Goal: Task Accomplishment & Management: Manage account settings

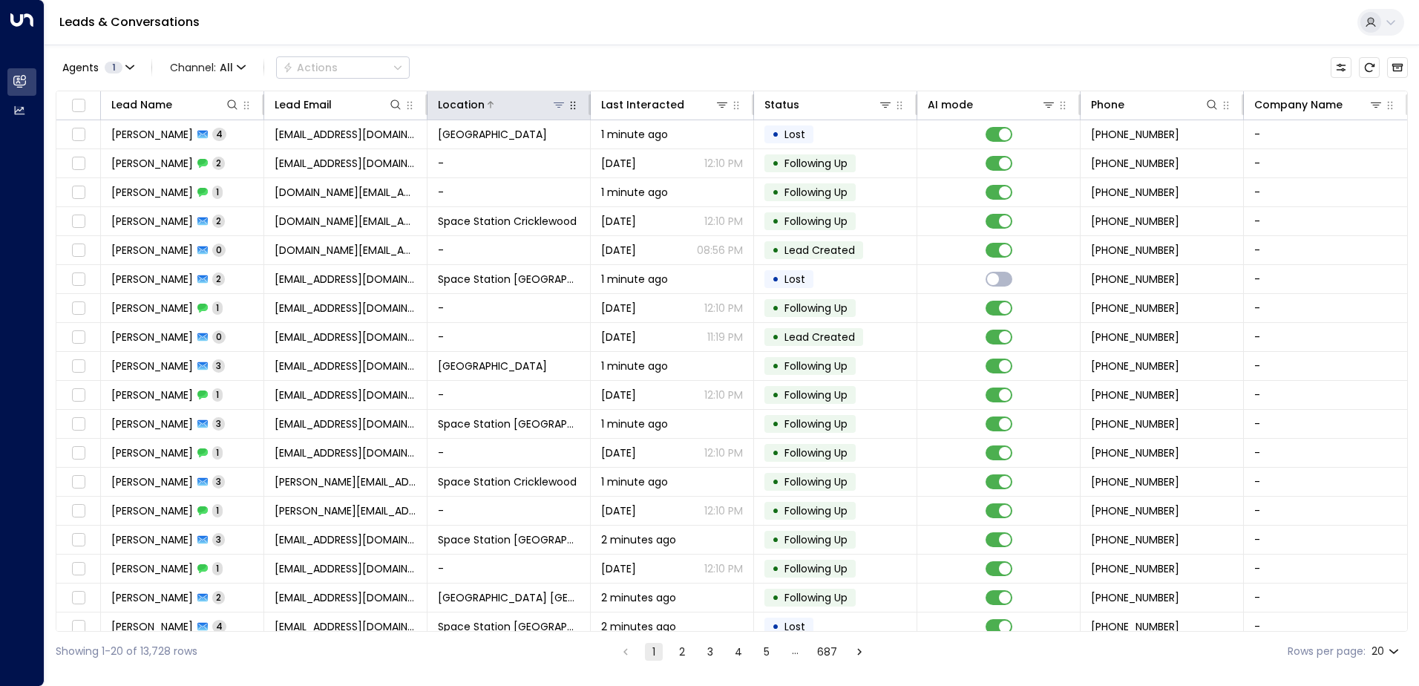
click at [561, 105] on icon at bounding box center [559, 105] width 12 height 12
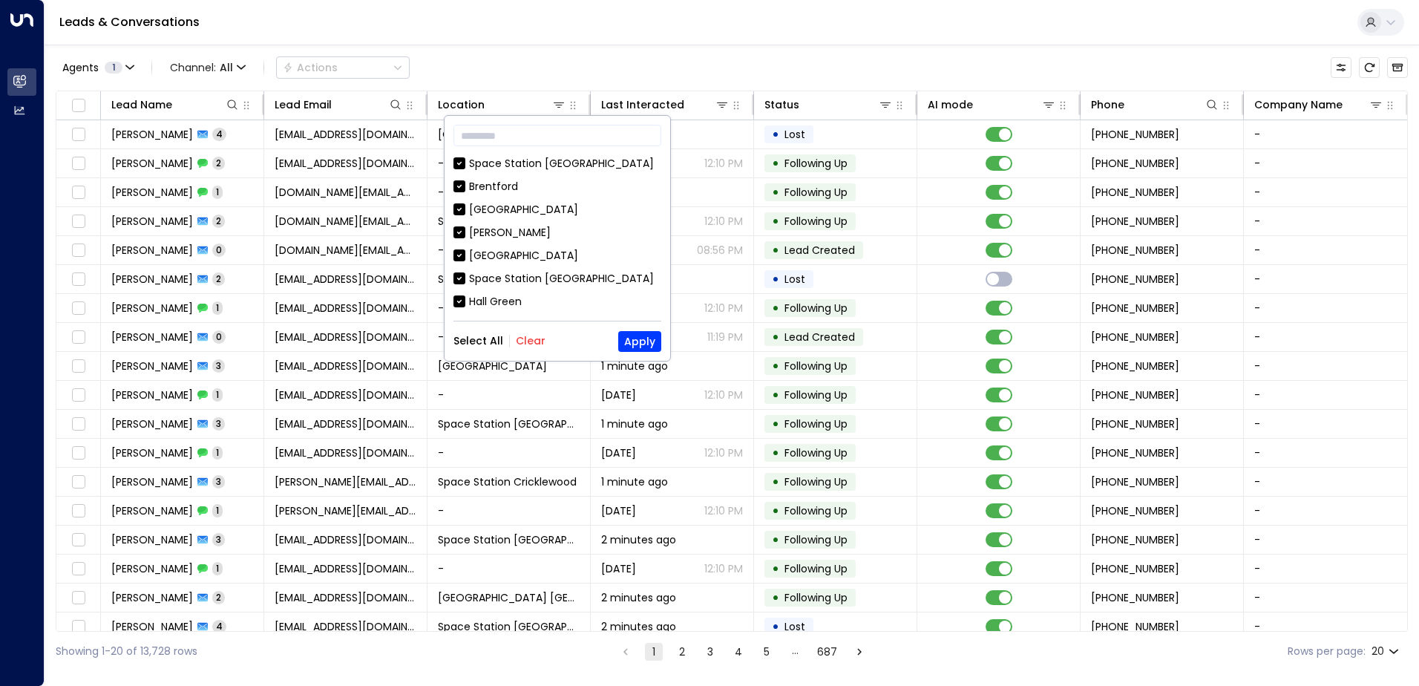
click at [529, 351] on div "Select All Clear Apply" at bounding box center [557, 341] width 208 height 21
click at [524, 341] on button "Clear" at bounding box center [531, 341] width 30 height 12
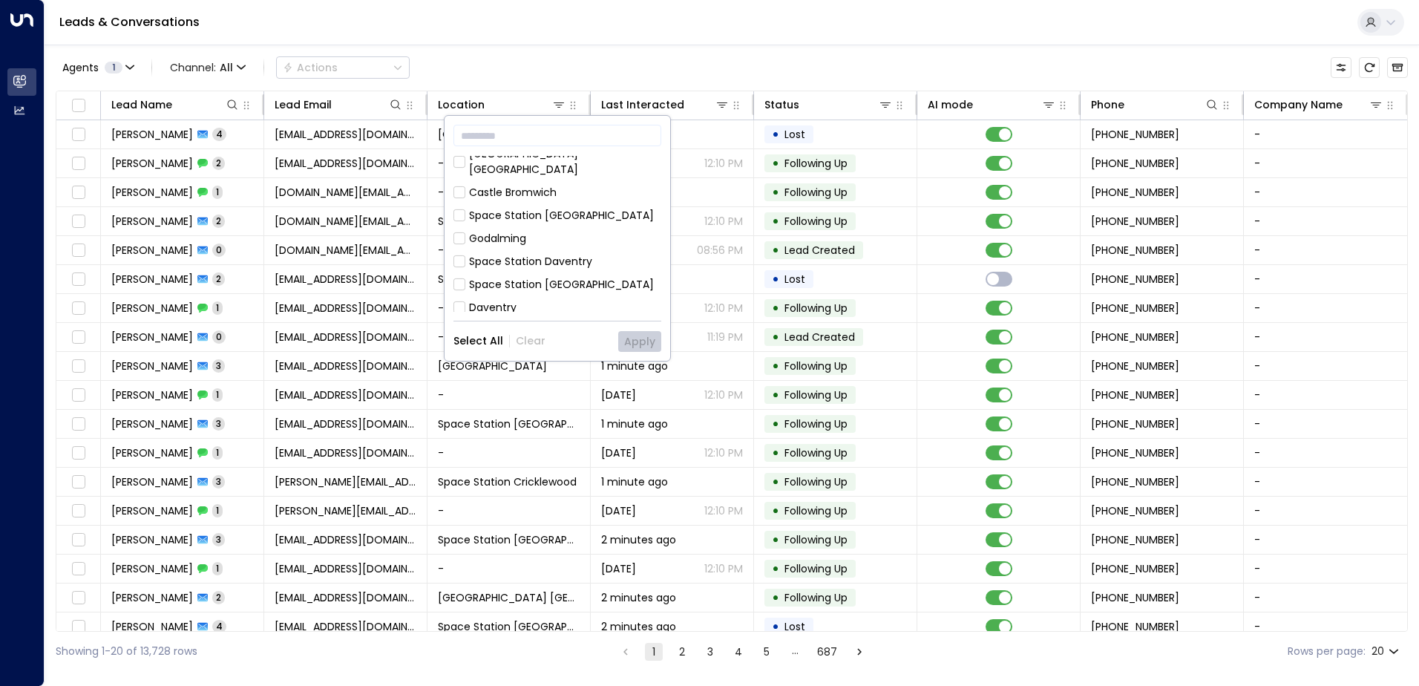
scroll to position [668, 0]
click at [548, 271] on div "Space Station [GEOGRAPHIC_DATA]" at bounding box center [561, 279] width 185 height 16
click at [635, 349] on button "Apply" at bounding box center [639, 341] width 43 height 21
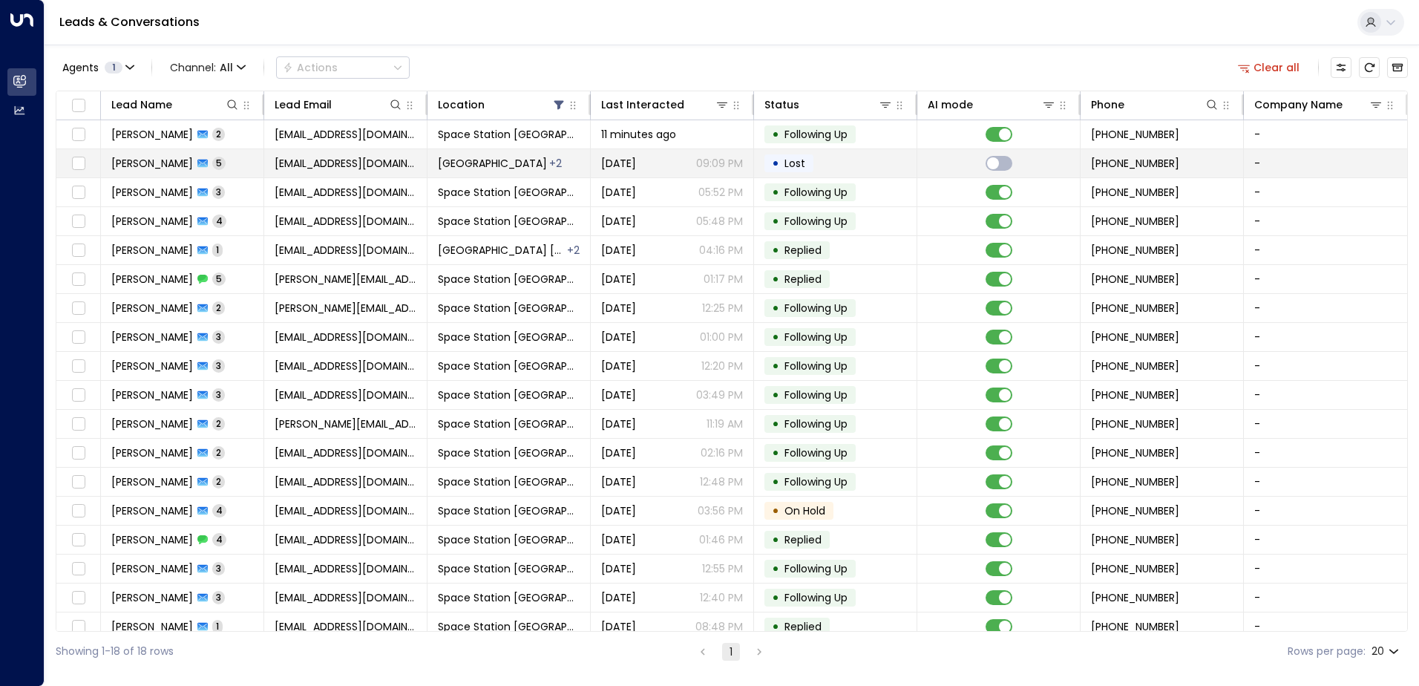
click at [615, 173] on td "[DATE] 09:09 PM" at bounding box center [672, 163] width 163 height 28
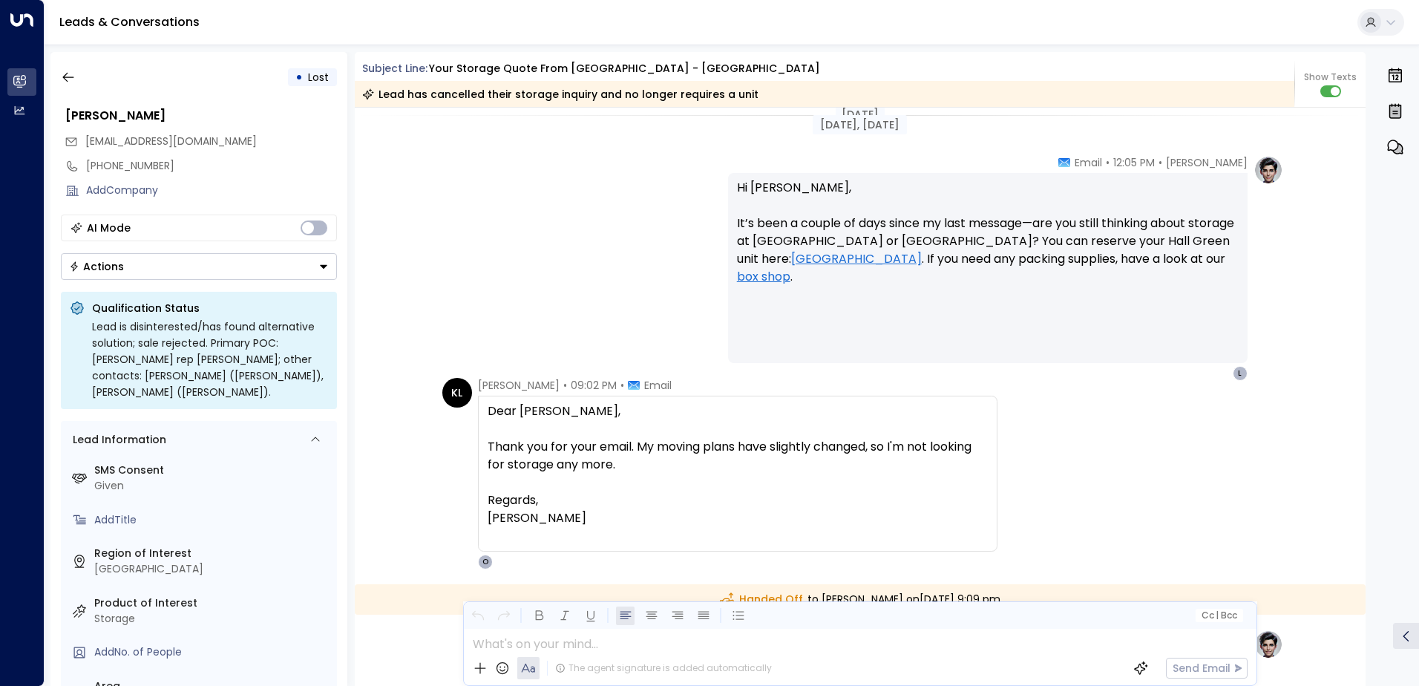
scroll to position [1869, 0]
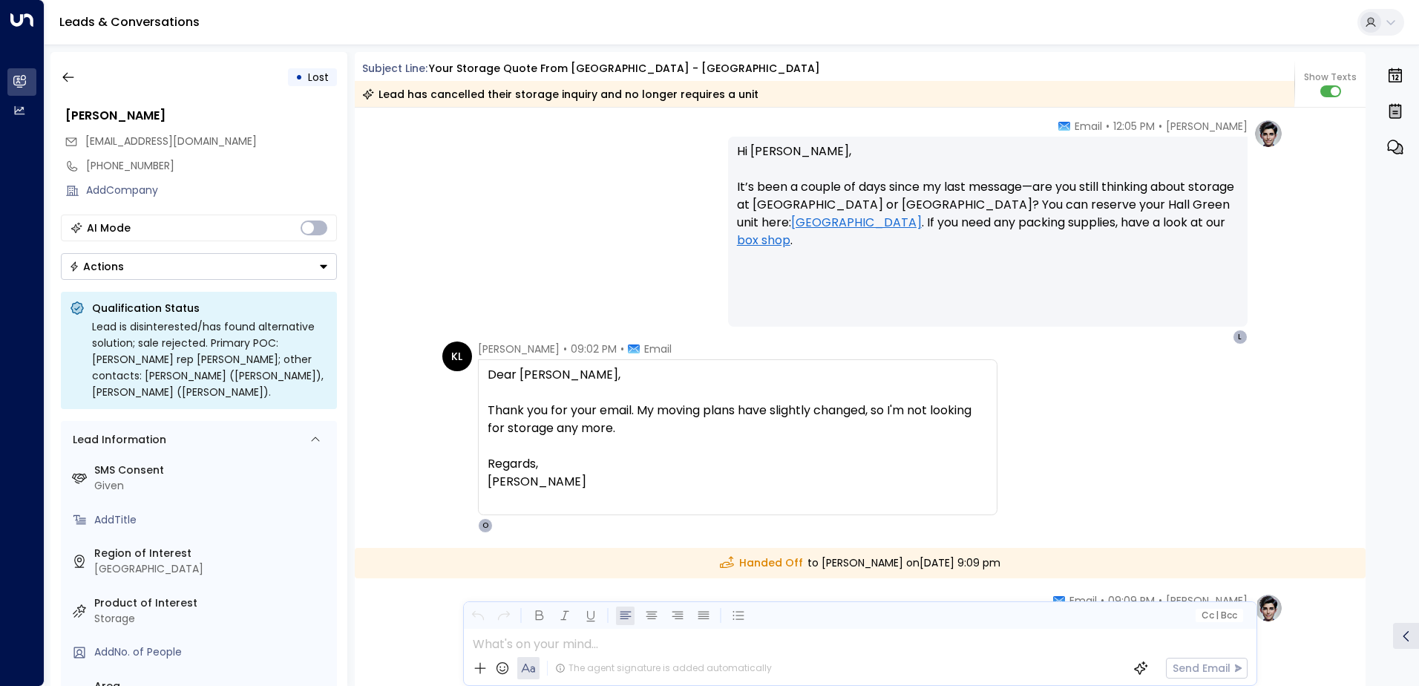
drag, startPoint x: 600, startPoint y: 495, endPoint x: 486, endPoint y: 376, distance: 164.3
click at [488, 376] on div "Dear [PERSON_NAME], Thank you for your email. My moving plans have slightly cha…" at bounding box center [738, 437] width 500 height 142
copy div "D"
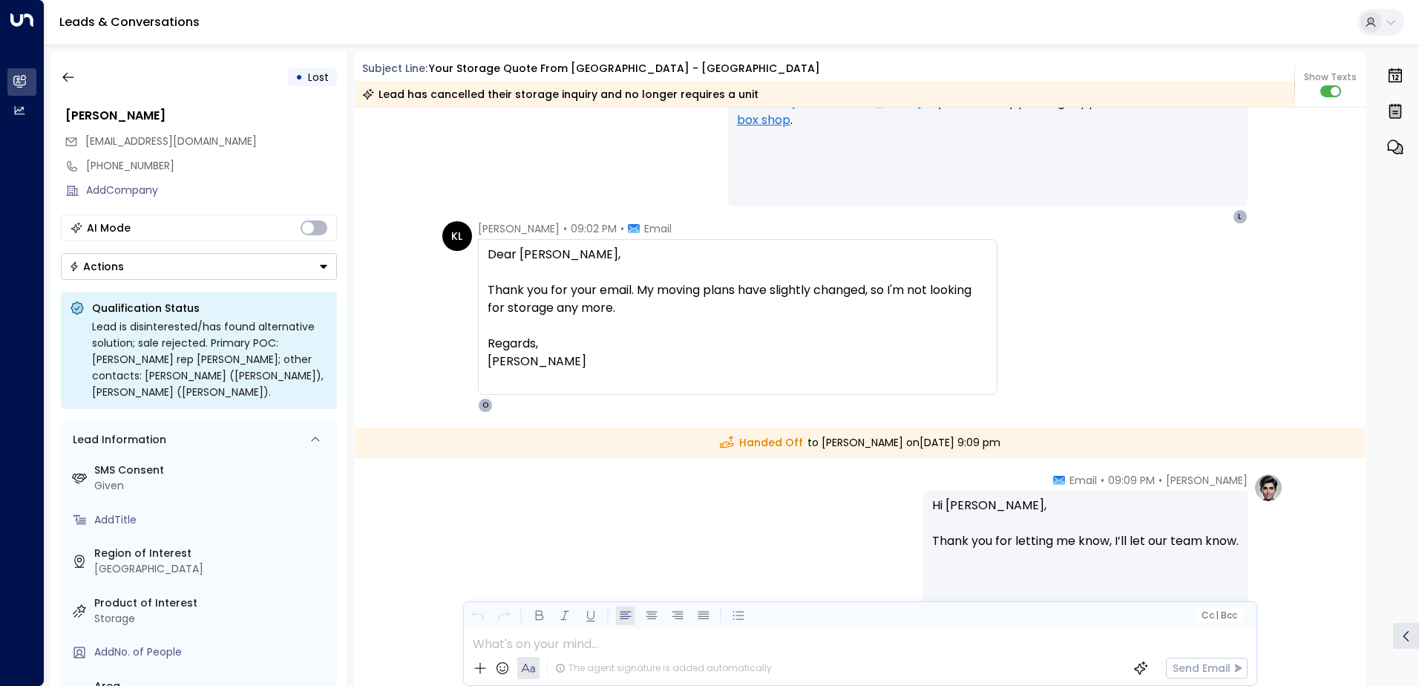
scroll to position [1874, 0]
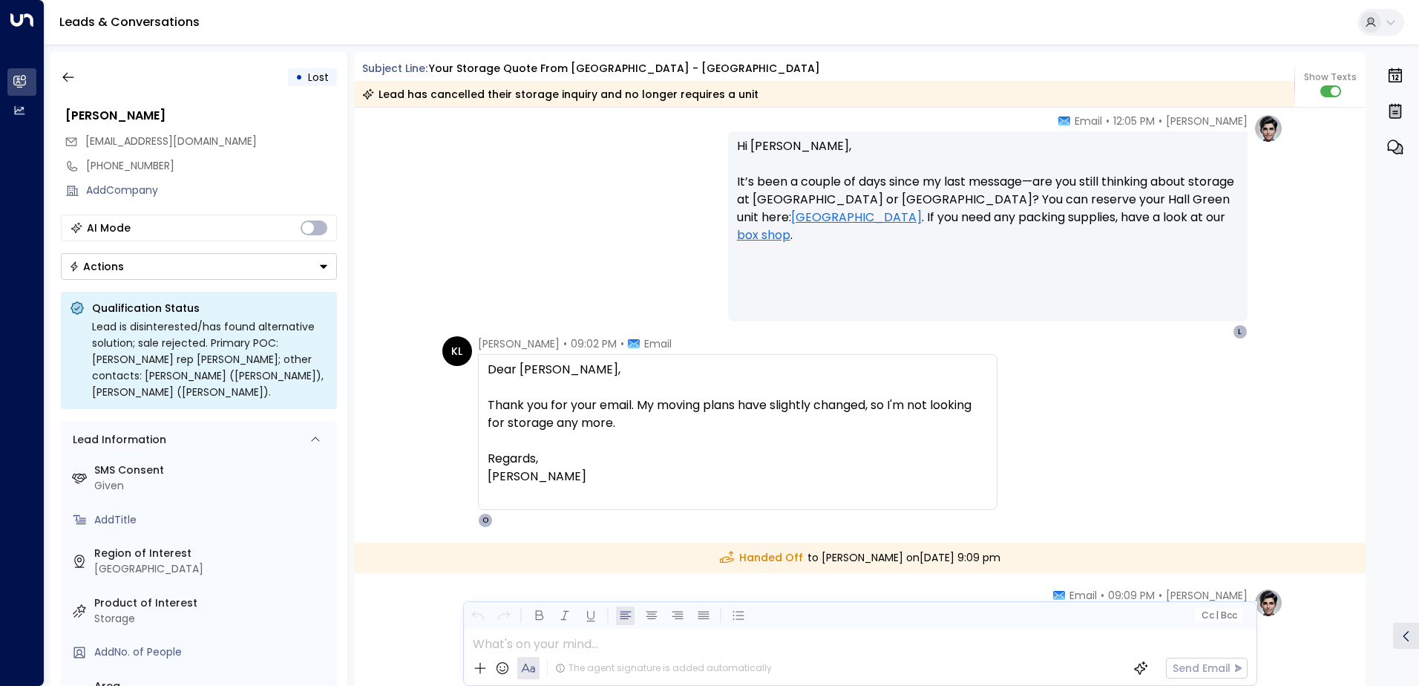
click at [281, 266] on button "Actions" at bounding box center [199, 266] width 276 height 27
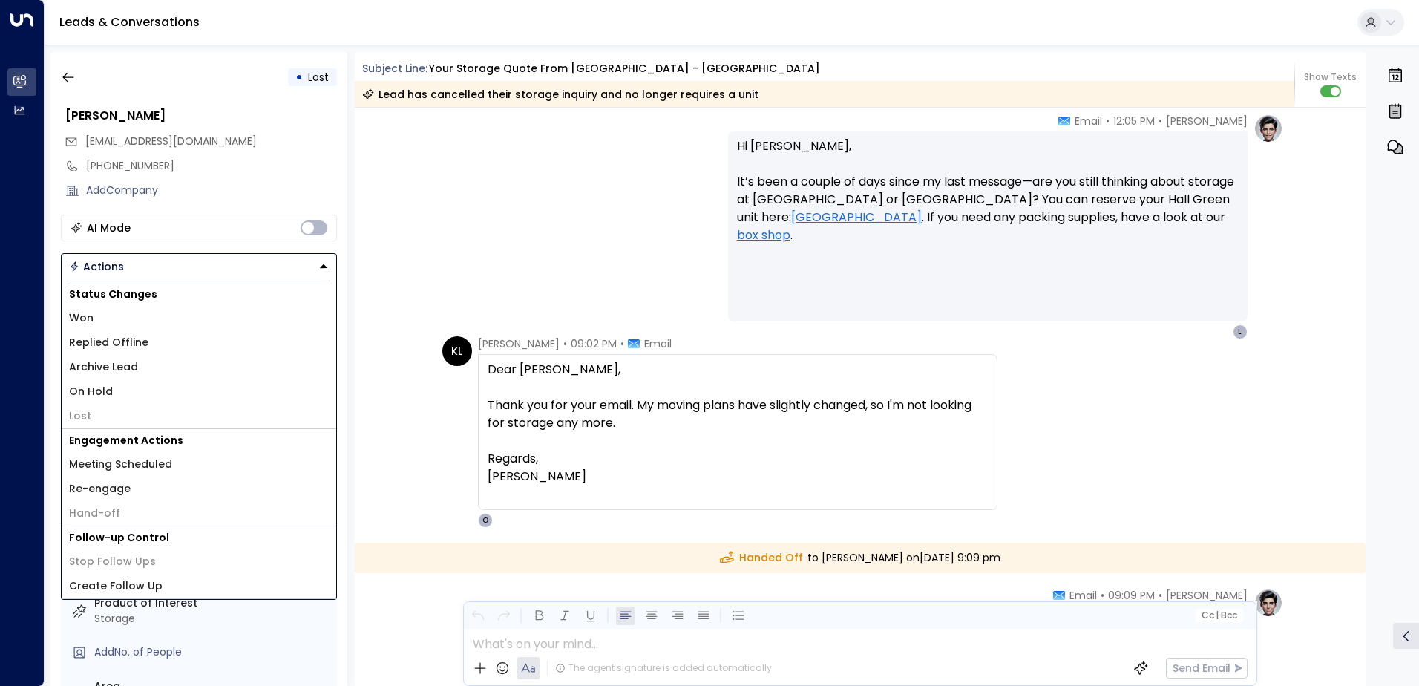
click at [166, 363] on li "Archive Lead" at bounding box center [199, 367] width 275 height 24
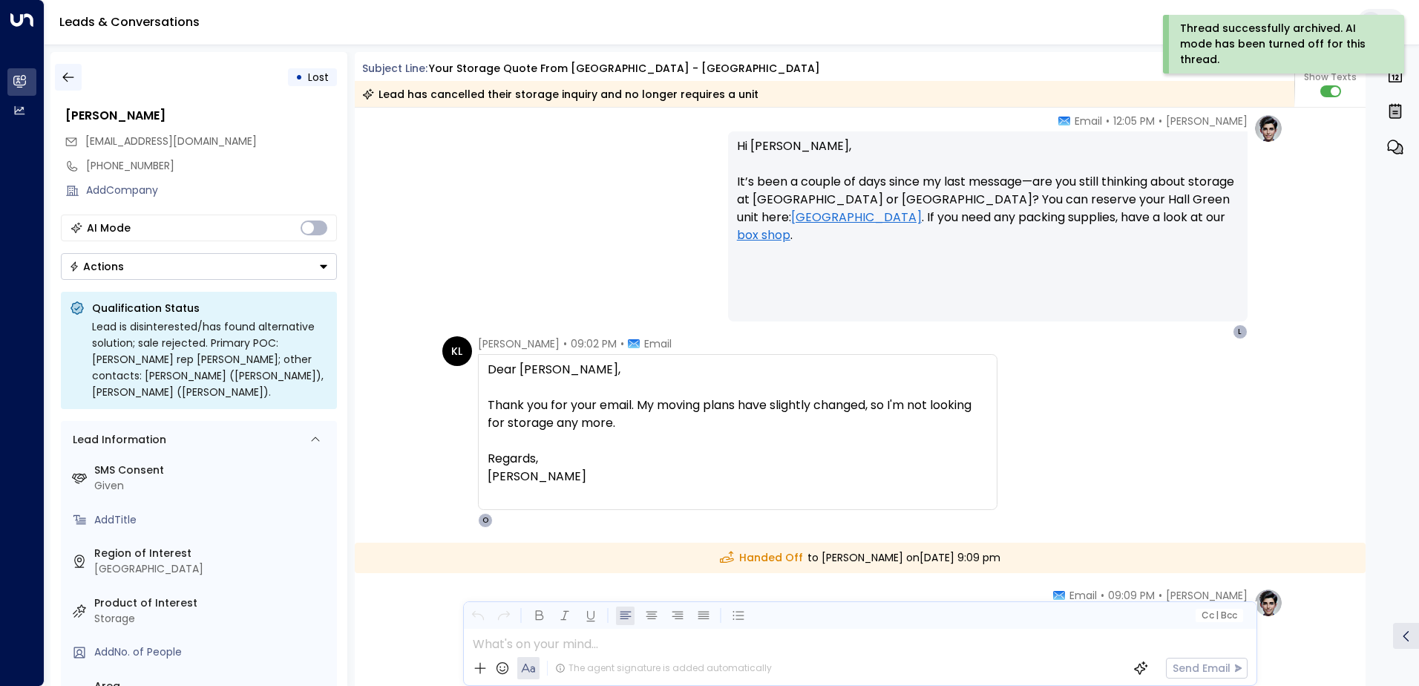
click at [76, 80] on button "button" at bounding box center [68, 77] width 27 height 27
